Goal: Task Accomplishment & Management: Use online tool/utility

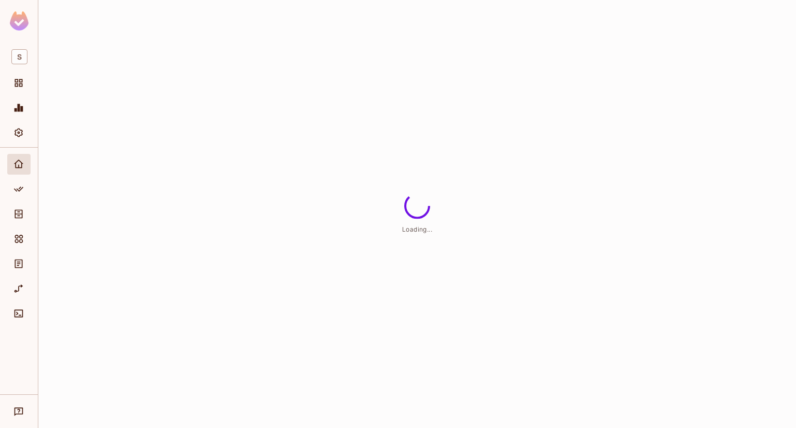
click at [32, 191] on div at bounding box center [19, 271] width 38 height 247
click at [24, 196] on div "Policy" at bounding box center [18, 189] width 23 height 21
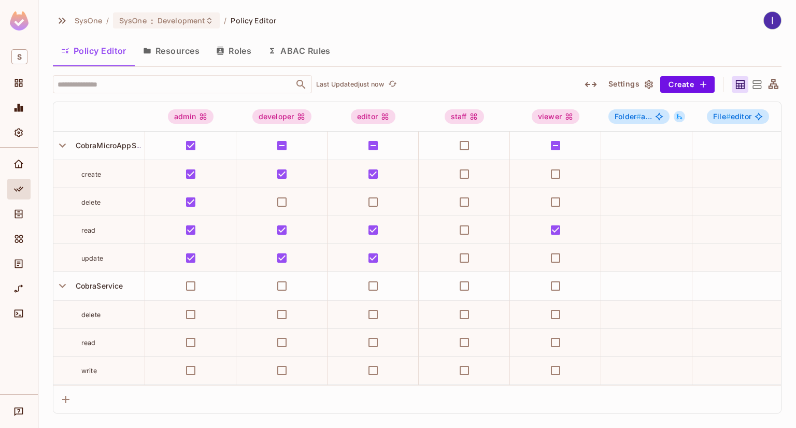
click at [294, 48] on button "ABAC Rules" at bounding box center [299, 51] width 79 height 26
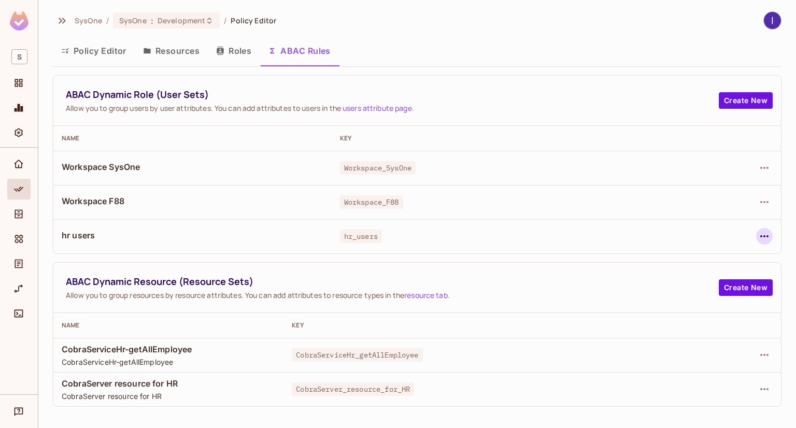
click at [759, 233] on icon "button" at bounding box center [764, 236] width 12 height 12
click at [662, 259] on div "Edit Dynamic Role (User Set)" at bounding box center [693, 260] width 102 height 10
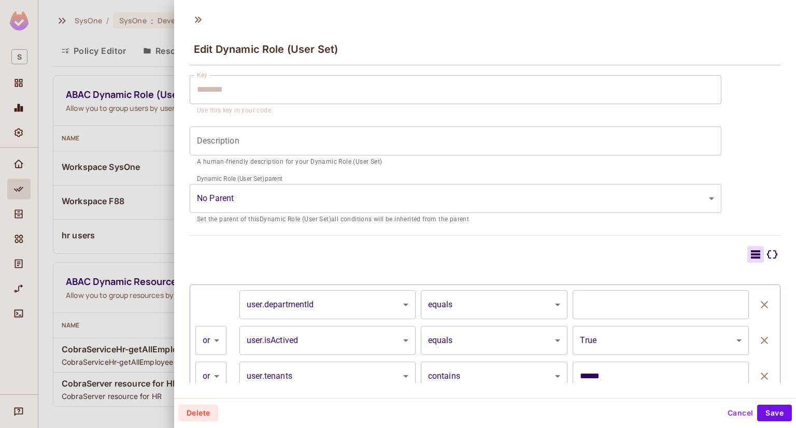
scroll to position [155, 0]
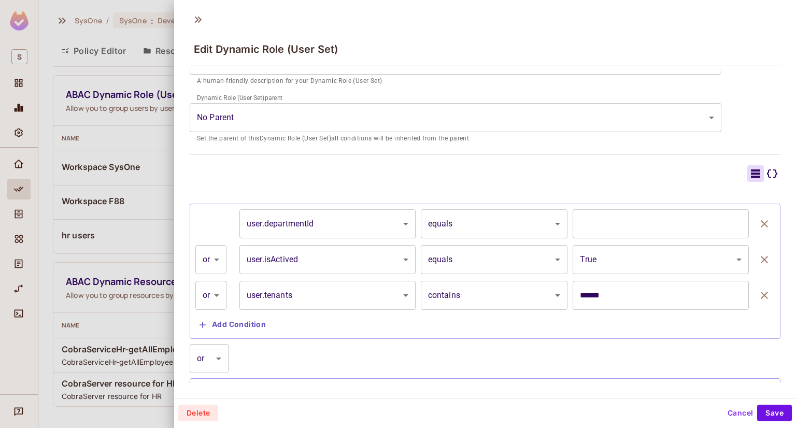
click at [717, 256] on body "S SysOne / SysOne : Development / Policy Editor Policy Editor Resources Roles A…" at bounding box center [398, 214] width 796 height 428
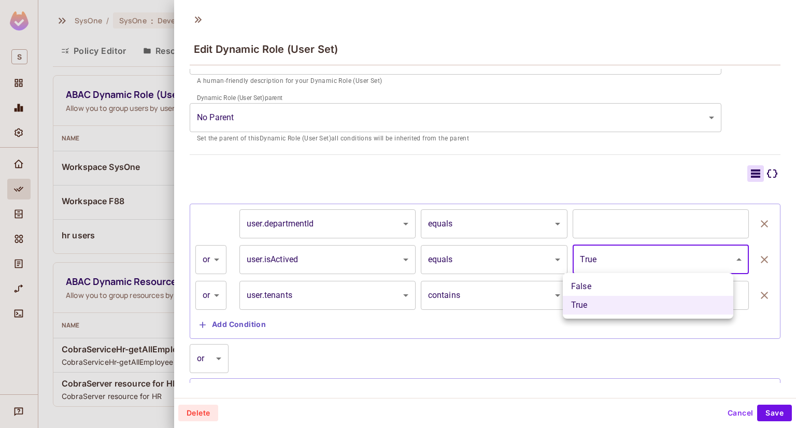
click at [577, 179] on div at bounding box center [398, 214] width 796 height 428
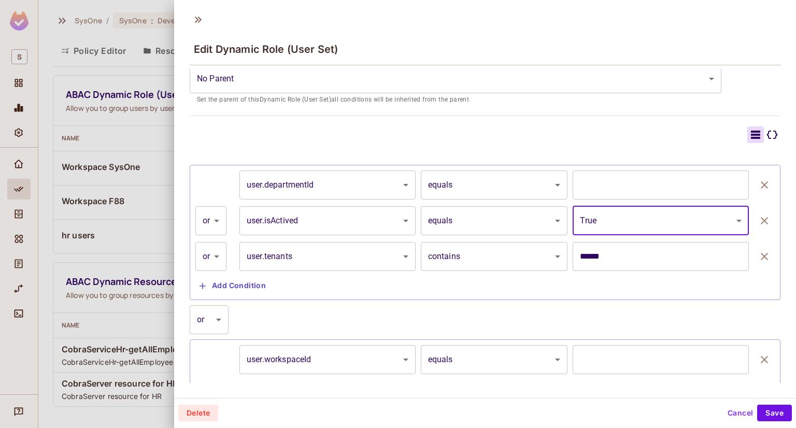
scroll to position [236, 0]
